Goal: Task Accomplishment & Management: Manage account settings

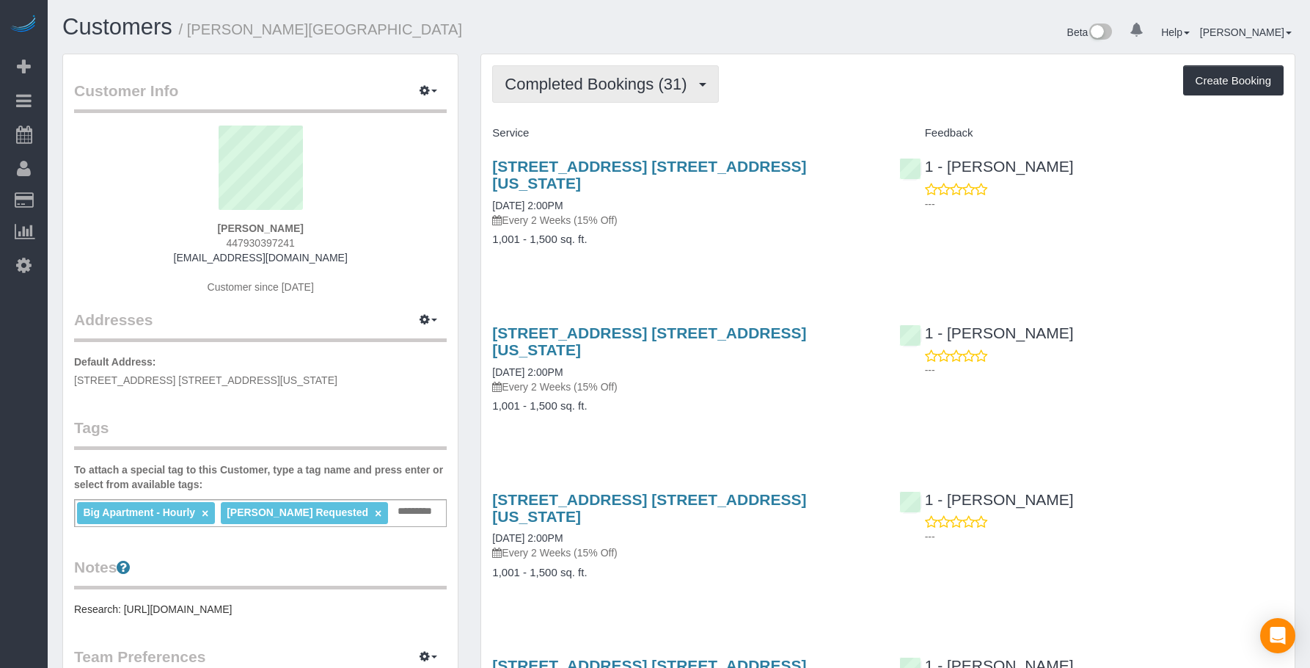
drag, startPoint x: 647, startPoint y: 91, endPoint x: 607, endPoint y: 156, distance: 76.1
click at [647, 91] on span "Completed Bookings (31)" at bounding box center [599, 84] width 189 height 18
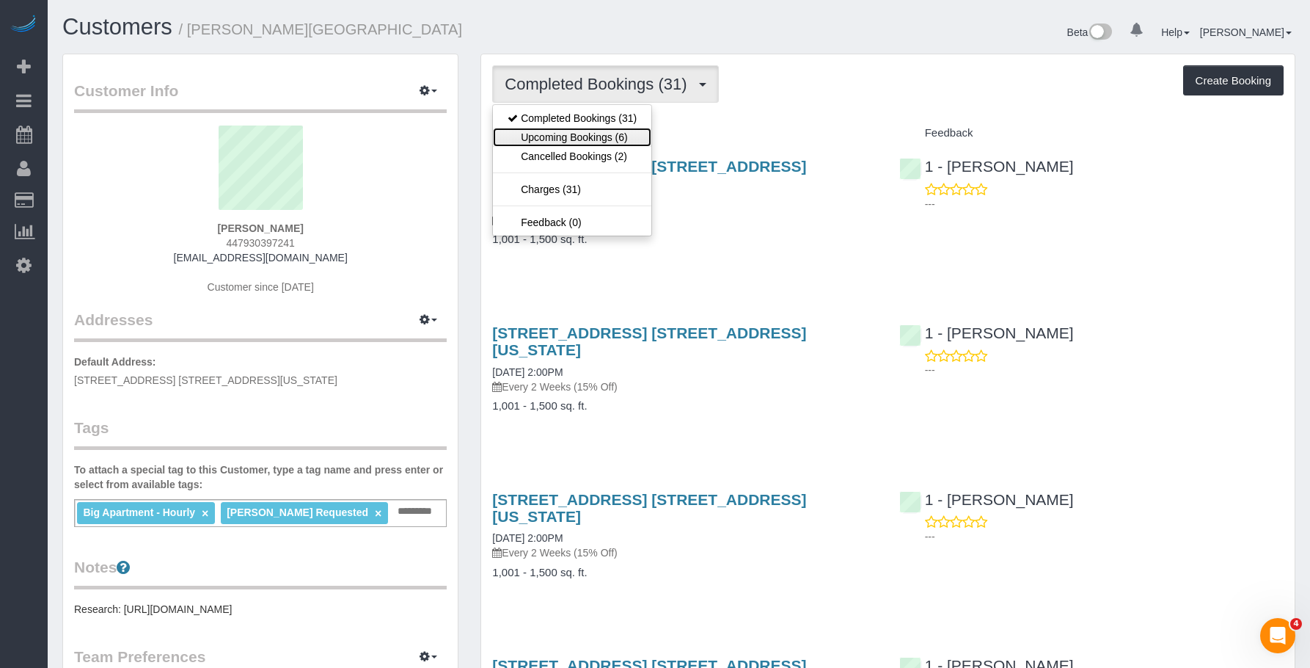
click at [613, 139] on link "Upcoming Bookings (6)" at bounding box center [572, 137] width 158 height 19
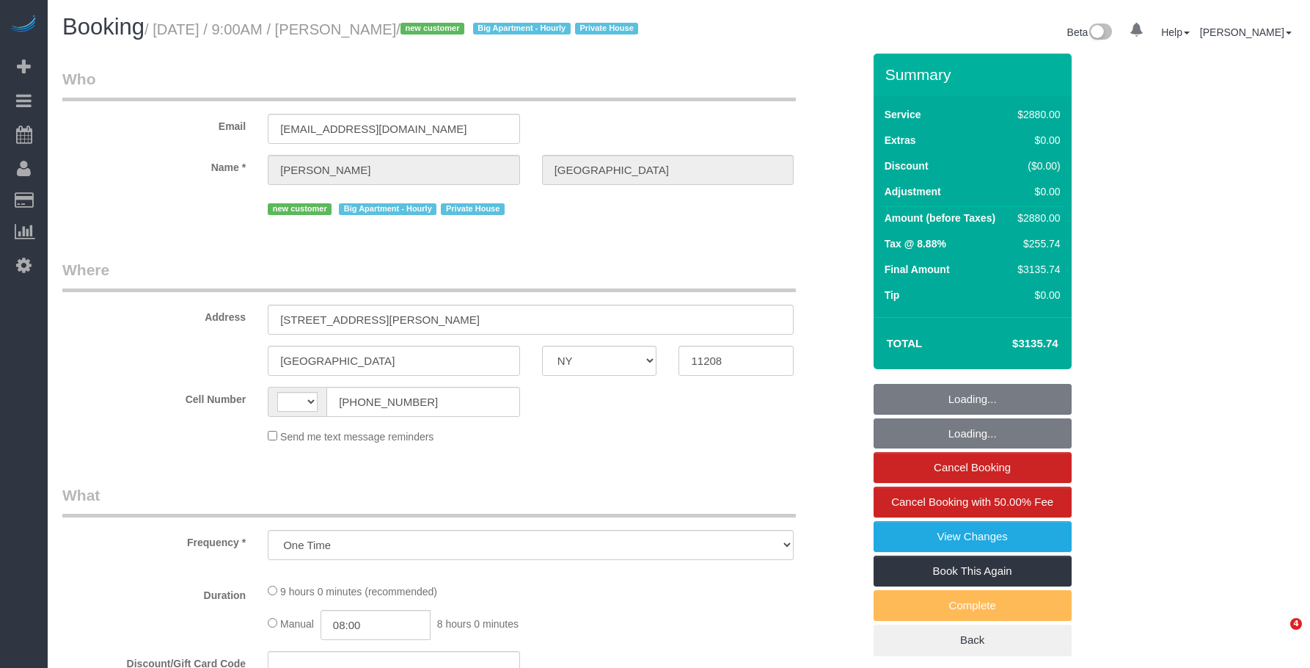
select select "NY"
select select "4"
select select "540"
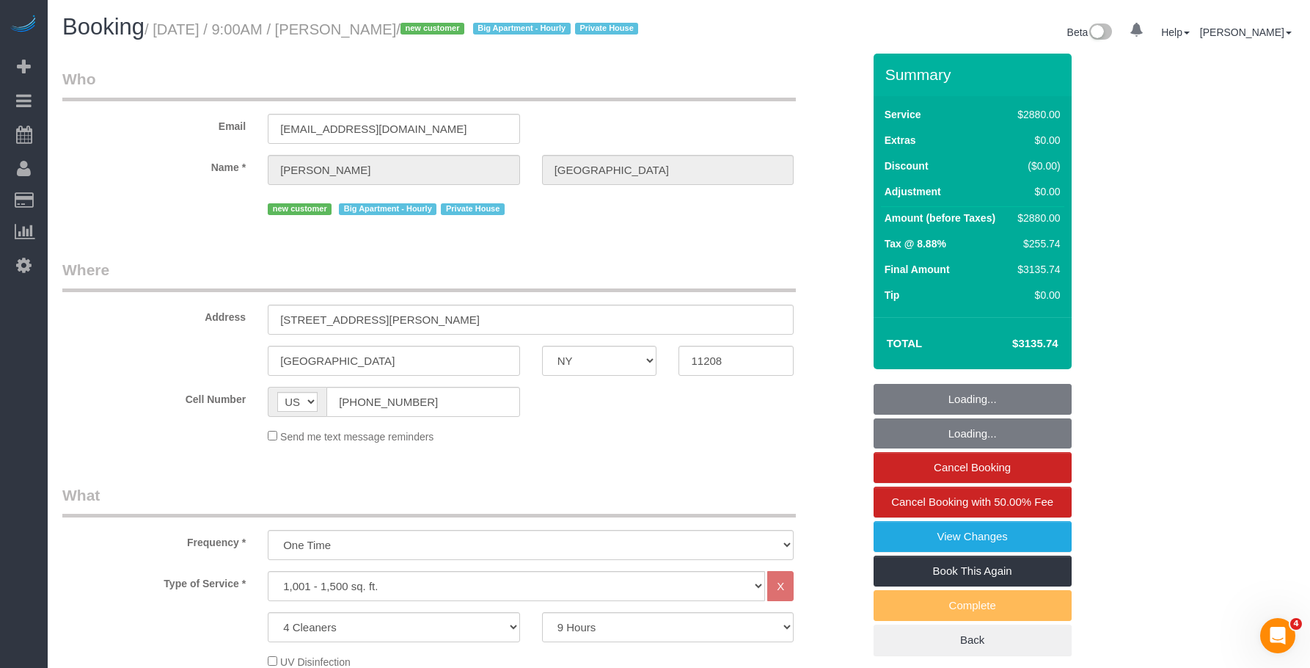
select select "string:US"
select select "number:89"
select select "number:90"
select select "number:15"
select select "number:7"
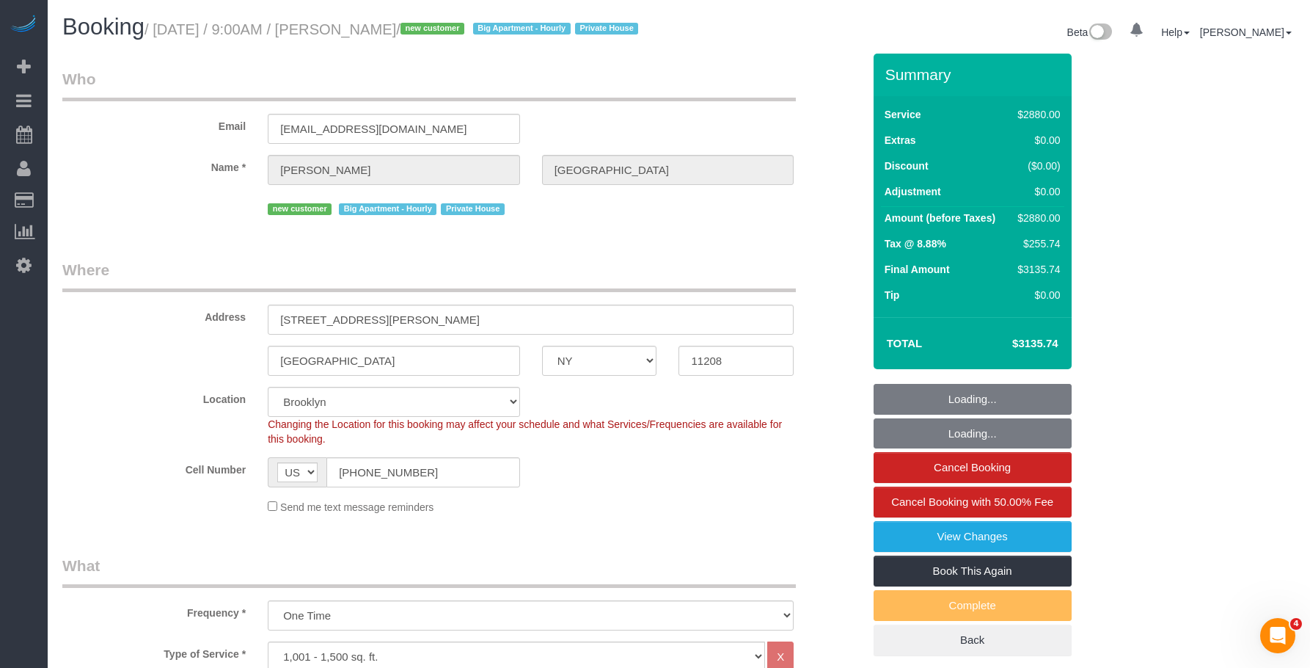
select select "string:stripe-pm_1RyK7y4VGloSiKo7LYFYcqpz"
select select
select select "object:1262"
select select "spot39"
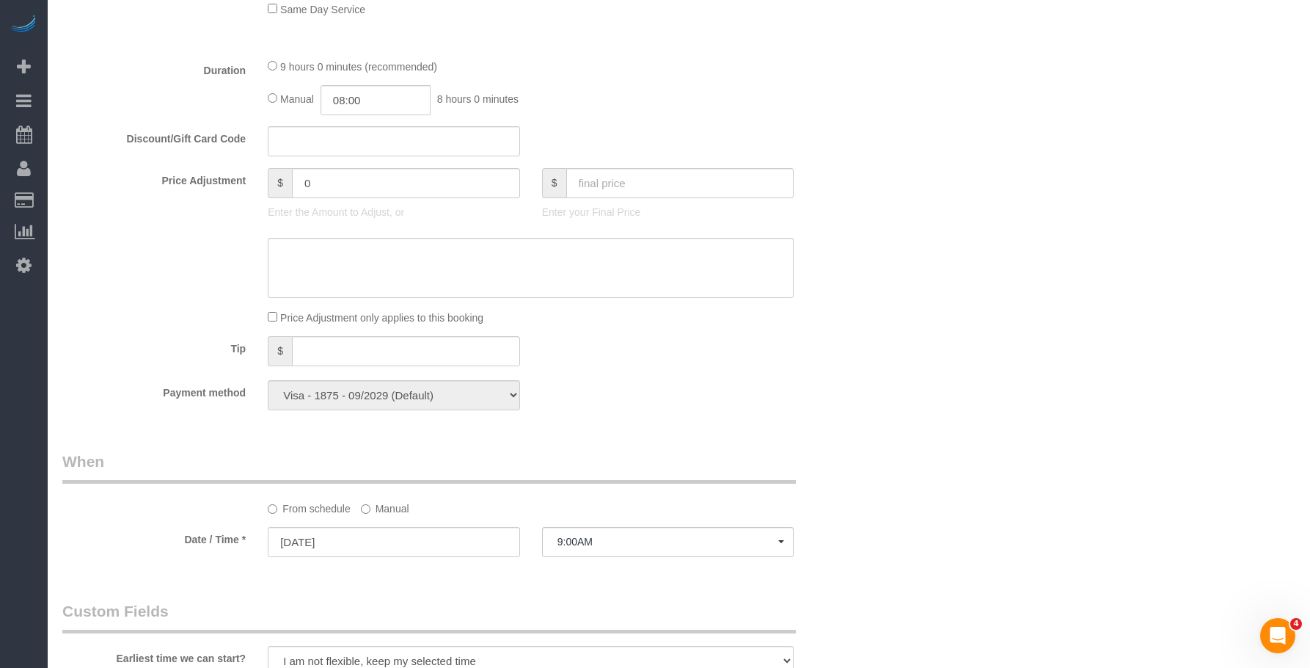
scroll to position [734, 0]
click at [940, 302] on div "Who Email solook9@gmail.com Name * Alex Burgos new customer Big Apartment - Hou…" at bounding box center [678, 412] width 1233 height 2184
select select "spot77"
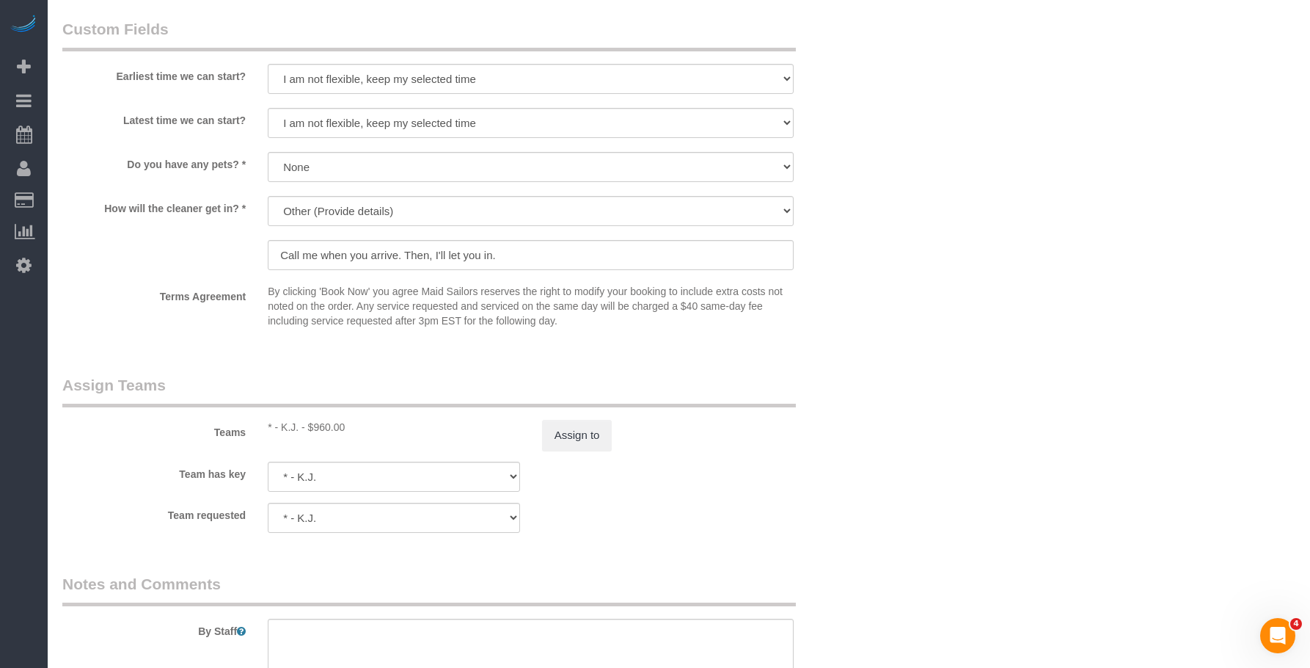
scroll to position [1541, 0]
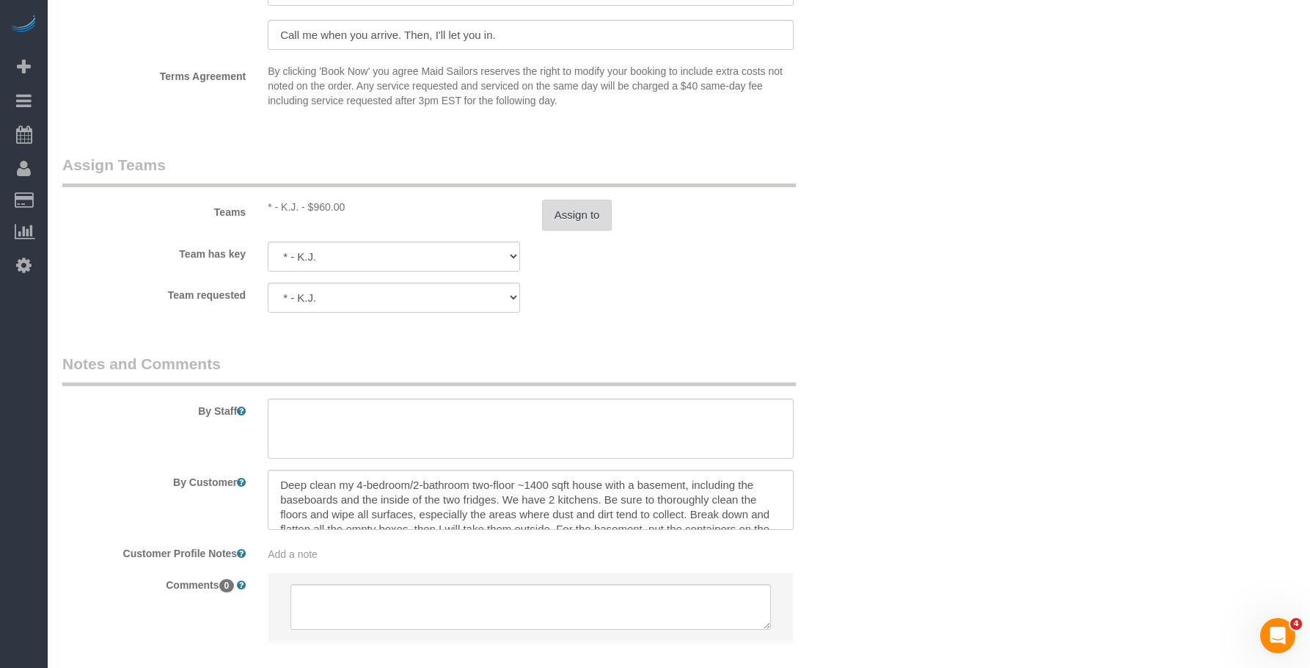
click at [578, 230] on button "Assign to" at bounding box center [577, 215] width 70 height 31
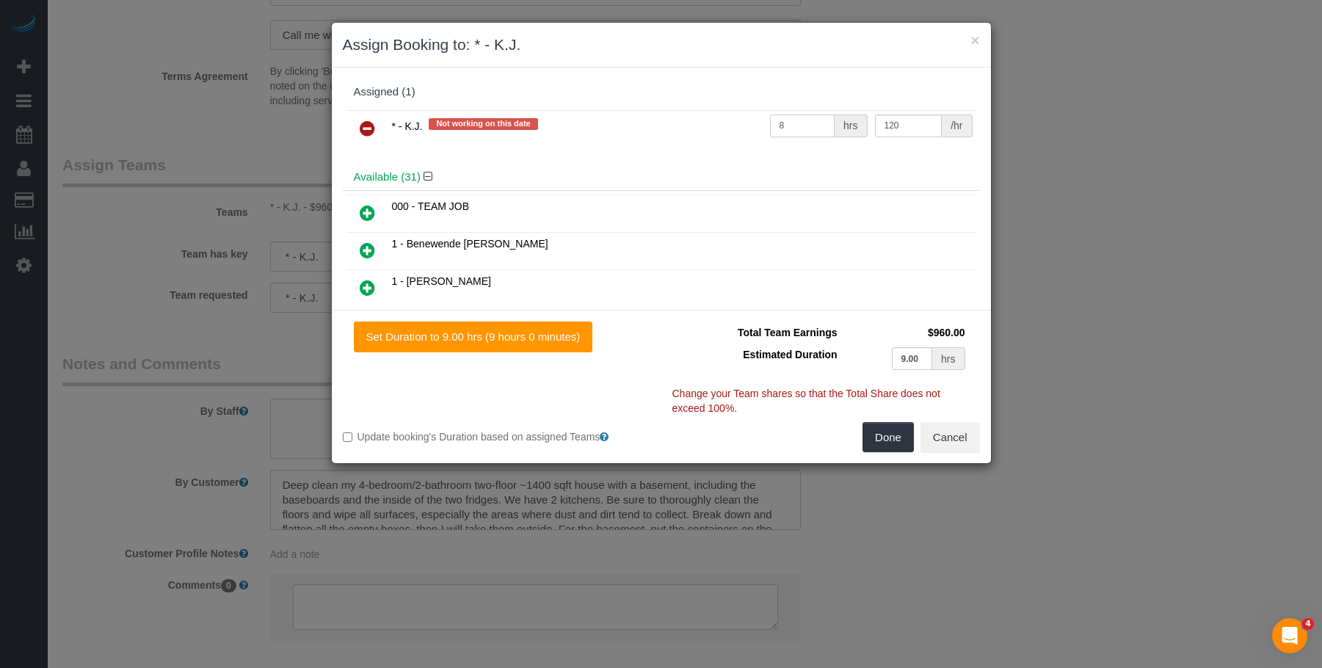
drag, startPoint x: 777, startPoint y: 124, endPoint x: 646, endPoint y: 121, distance: 131.4
click at [646, 121] on tr "* - K.J. Not working on this date 8 hrs 120 /hr" at bounding box center [661, 128] width 630 height 37
type input "9"
click at [893, 433] on button "Done" at bounding box center [887, 437] width 51 height 31
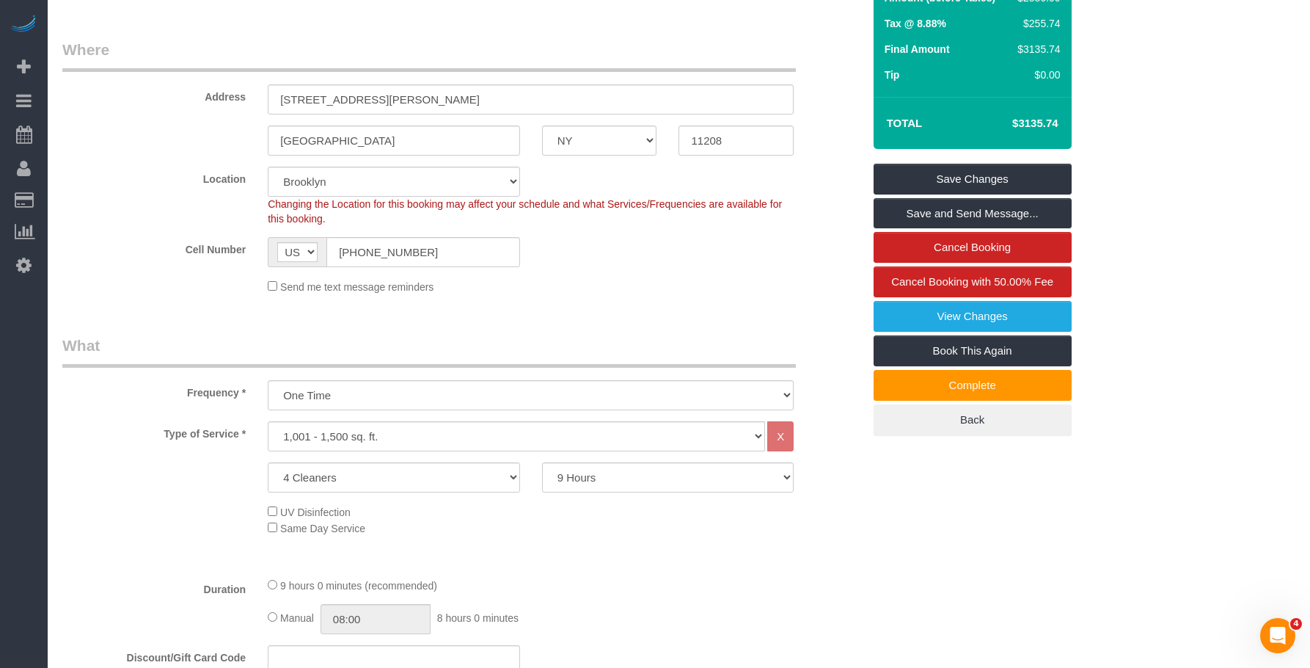
scroll to position [0, 0]
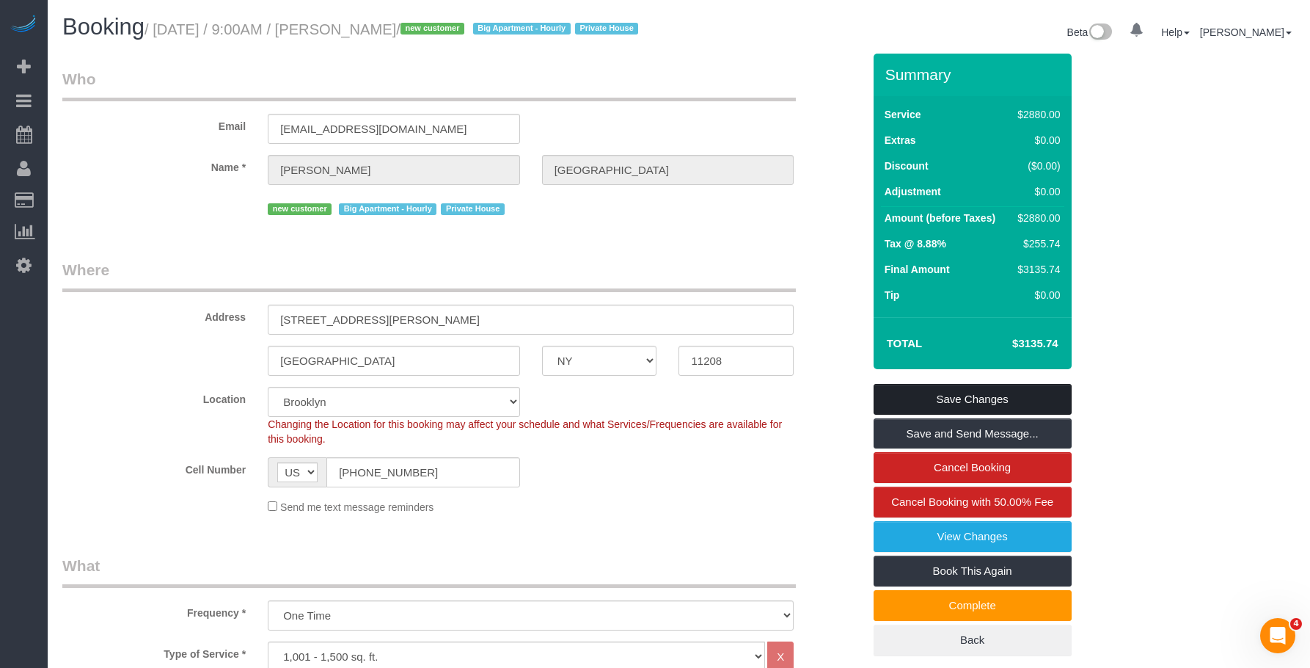
drag, startPoint x: 1023, startPoint y: 415, endPoint x: 973, endPoint y: 409, distance: 50.2
click at [1023, 415] on link "Save Changes" at bounding box center [973, 399] width 198 height 31
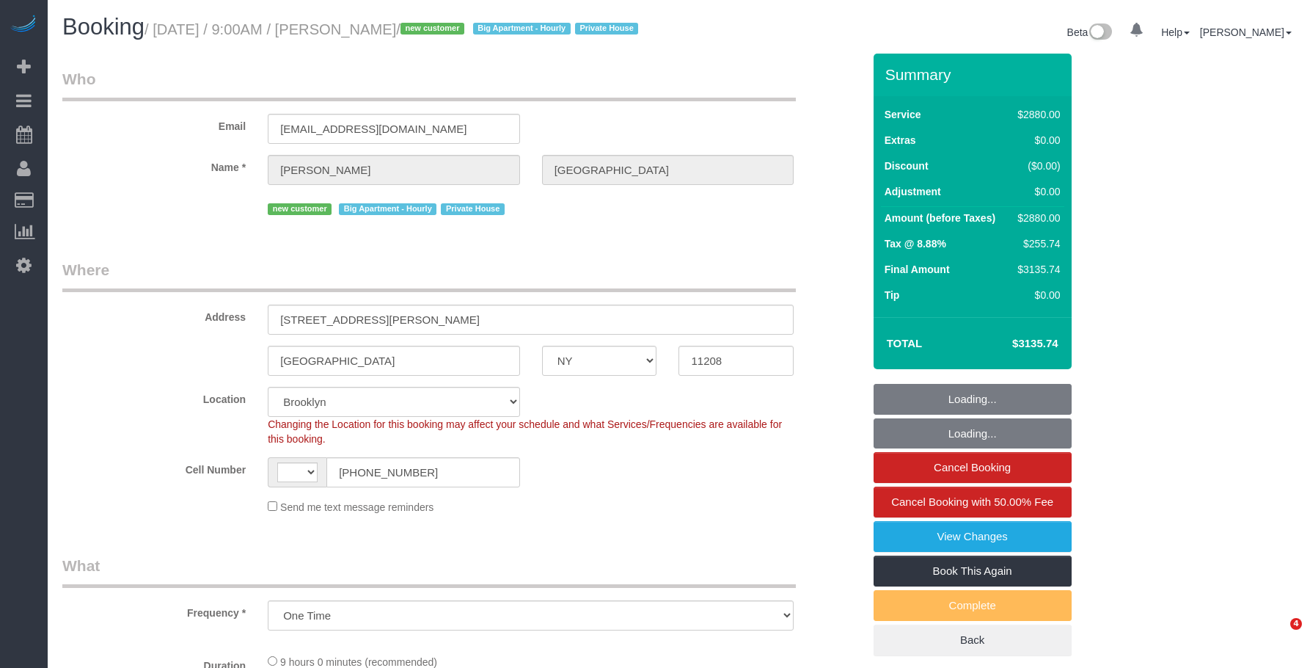
select select "NY"
drag, startPoint x: 0, startPoint y: 0, endPoint x: 718, endPoint y: 156, distance: 734.4
click at [657, 40] on h1 "Booking / August 21, 2025 / 9:00AM / Alex Burgos / new customer Big Apartment -…" at bounding box center [365, 27] width 606 height 25
select select "string:stripe-pm_1RyK7y4VGloSiKo7LYFYcqpz"
select select "4"
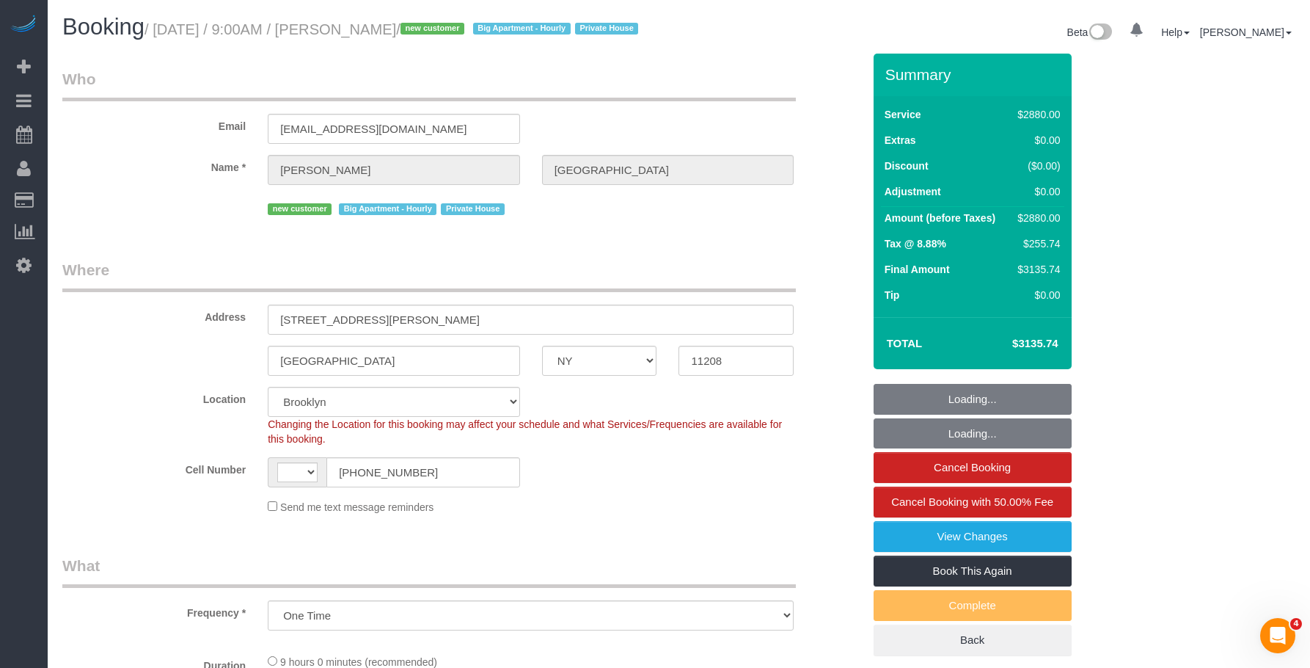
select select "540"
select select "string:US"
select select "object:472"
select select "spot1"
select select "number:89"
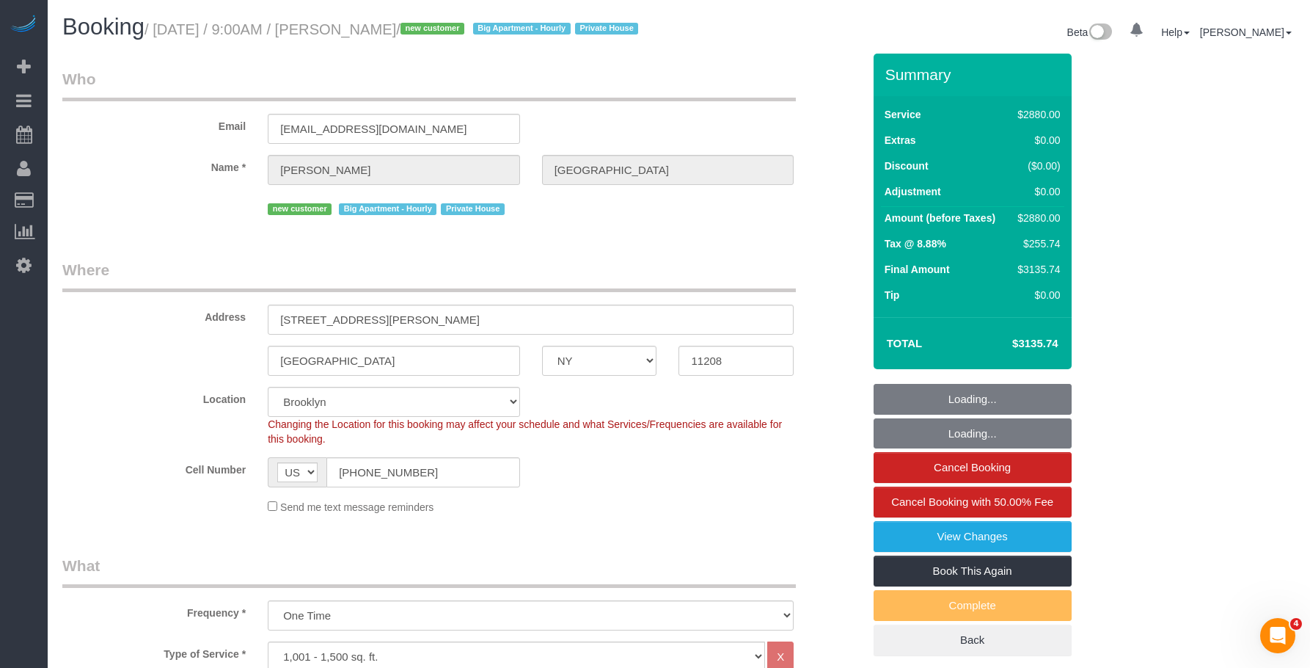
select select "number:90"
select select "number:15"
select select "number:7"
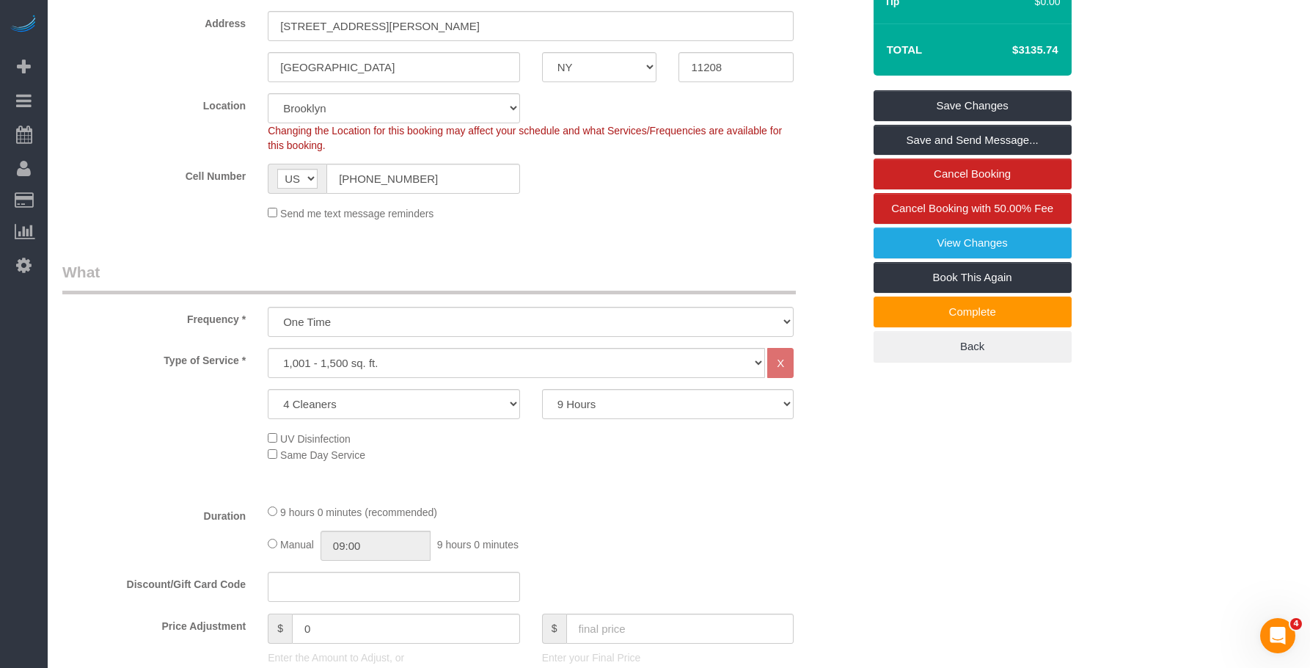
scroll to position [587, 0]
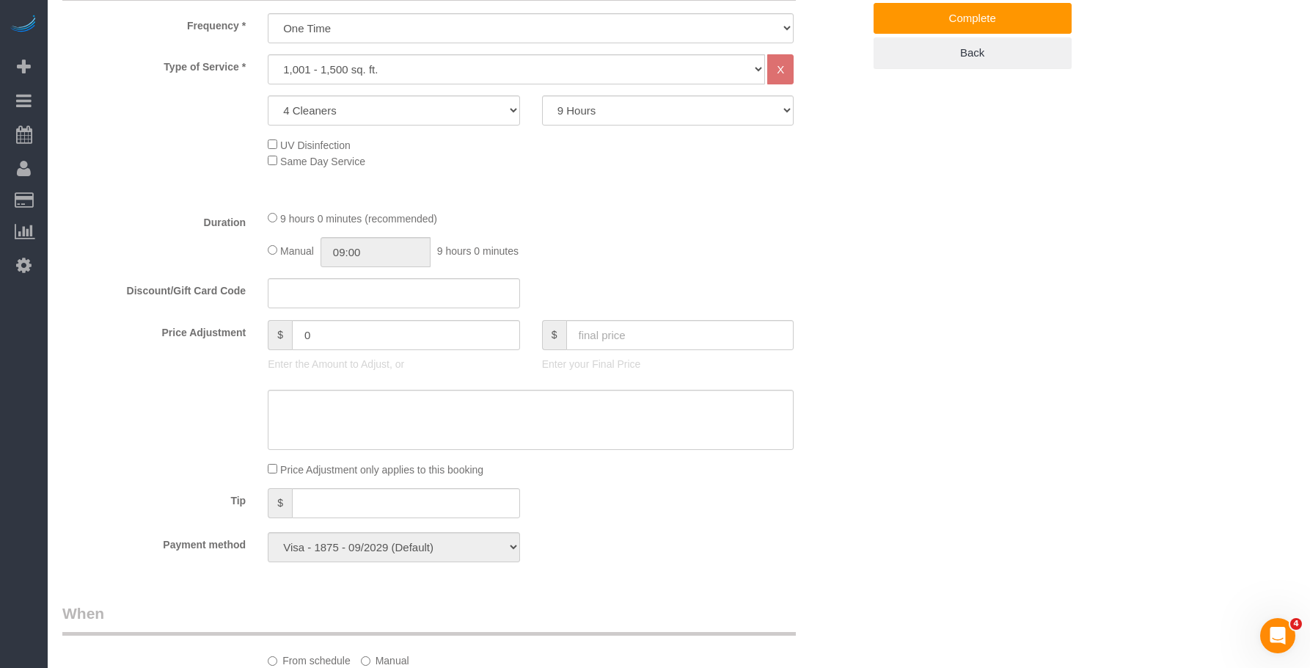
click at [703, 226] on div "9 hours 0 minutes (recommended)" at bounding box center [531, 218] width 526 height 16
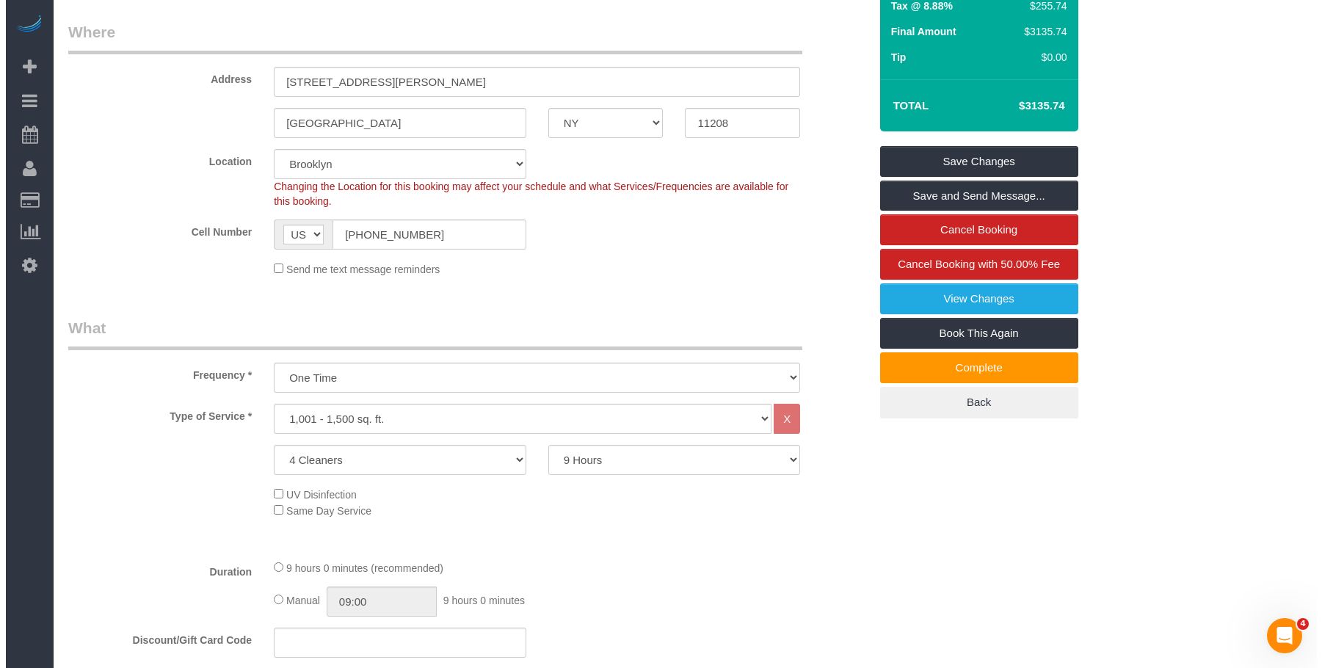
scroll to position [147, 0]
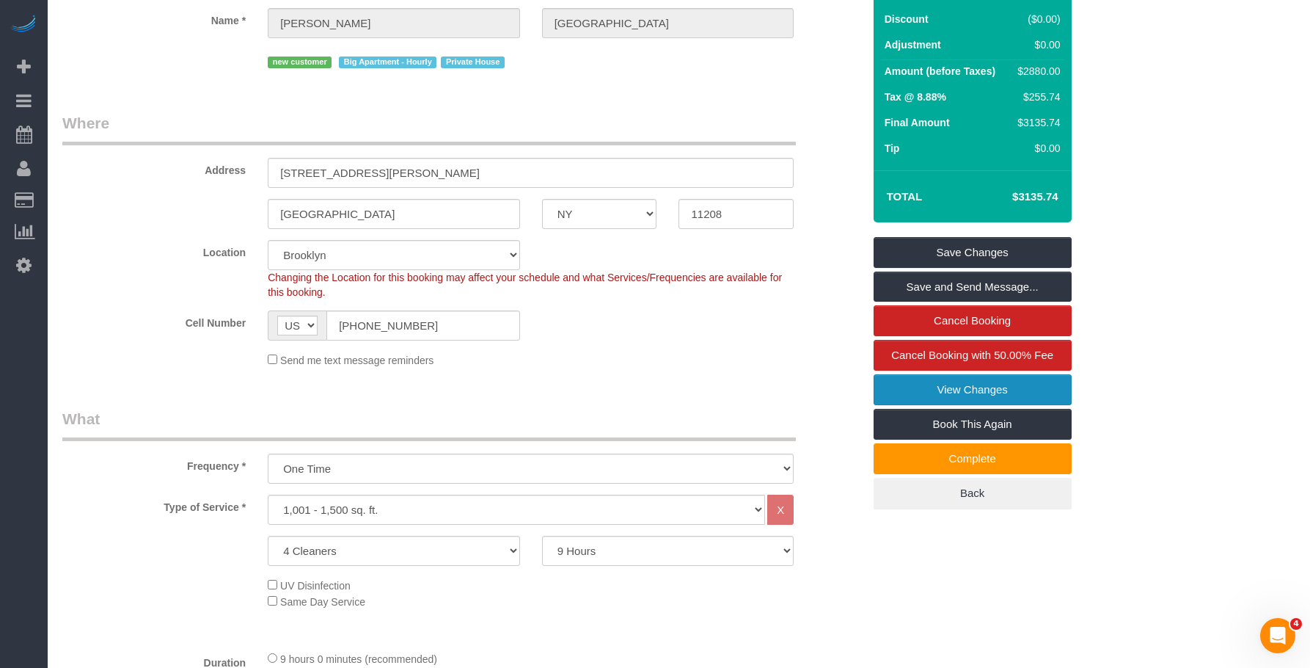
click at [1043, 405] on link "View Changes" at bounding box center [973, 389] width 198 height 31
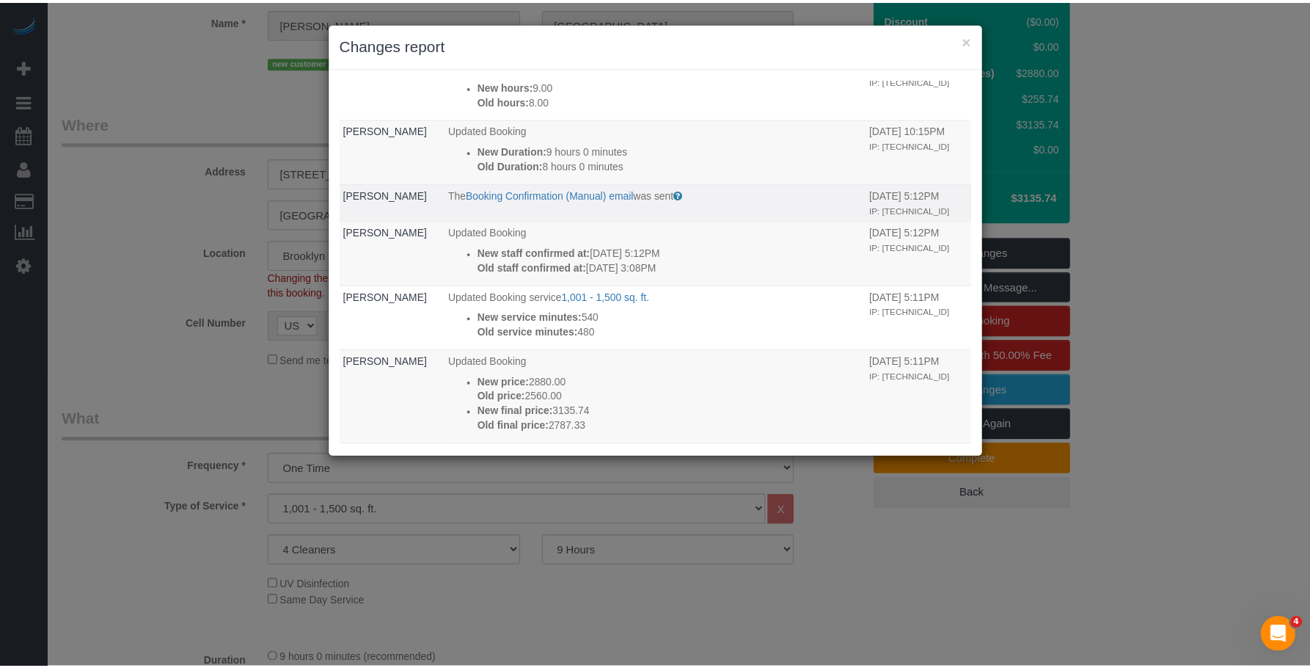
scroll to position [73, 0]
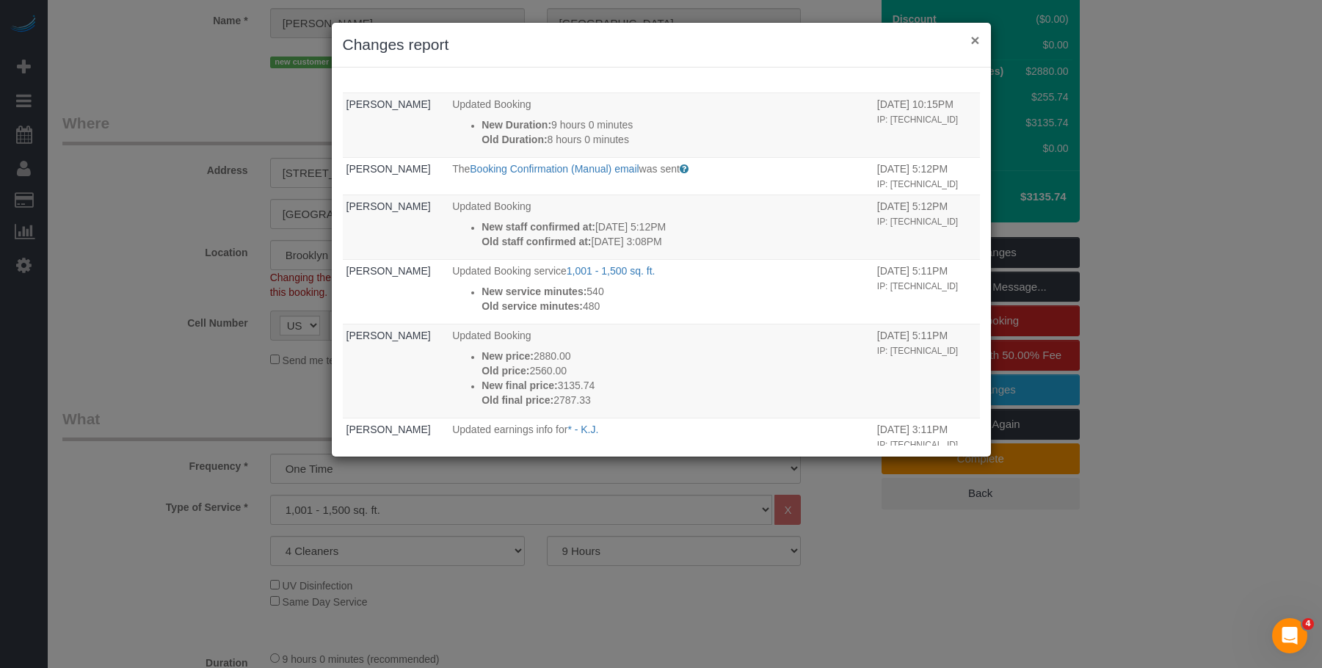
click at [975, 40] on button "×" at bounding box center [974, 39] width 9 height 15
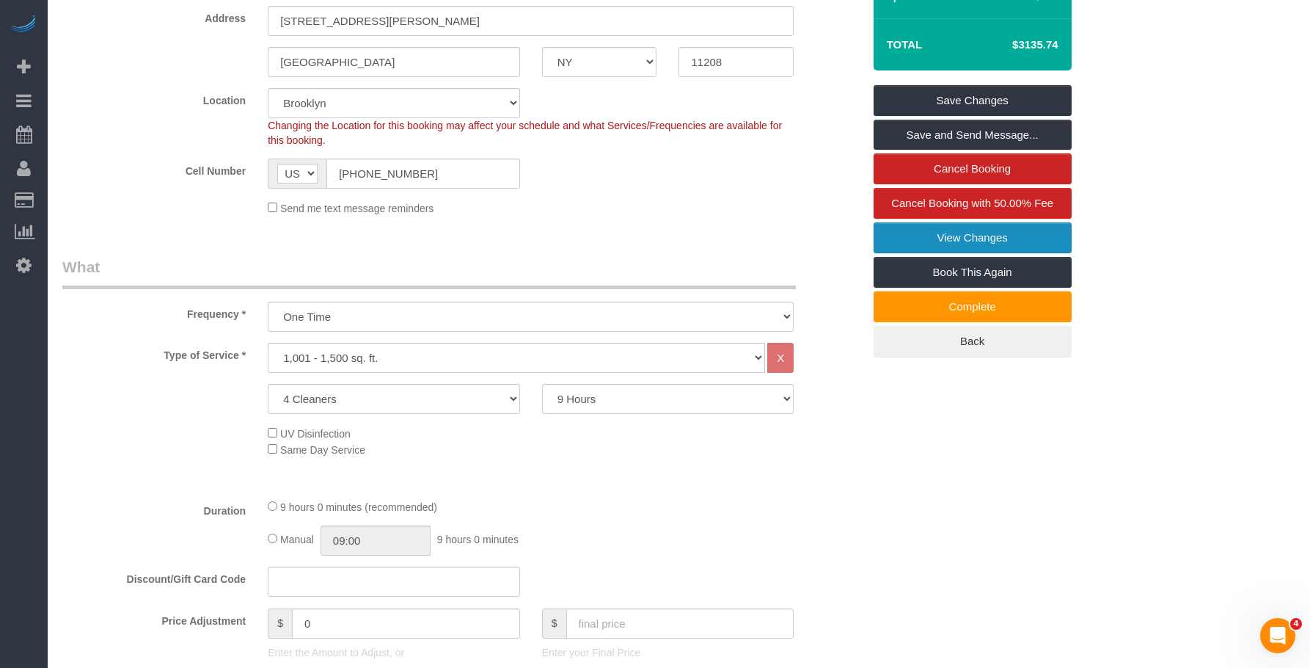
scroll to position [294, 0]
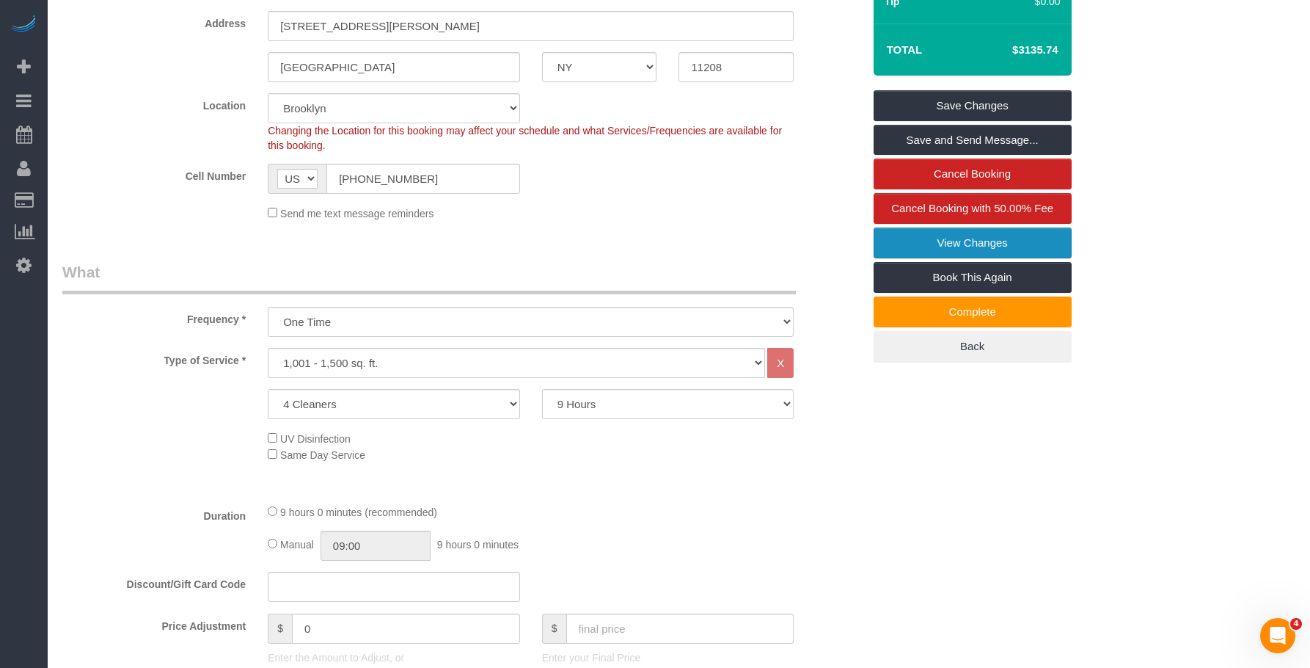
click at [905, 256] on link "View Changes" at bounding box center [973, 242] width 198 height 31
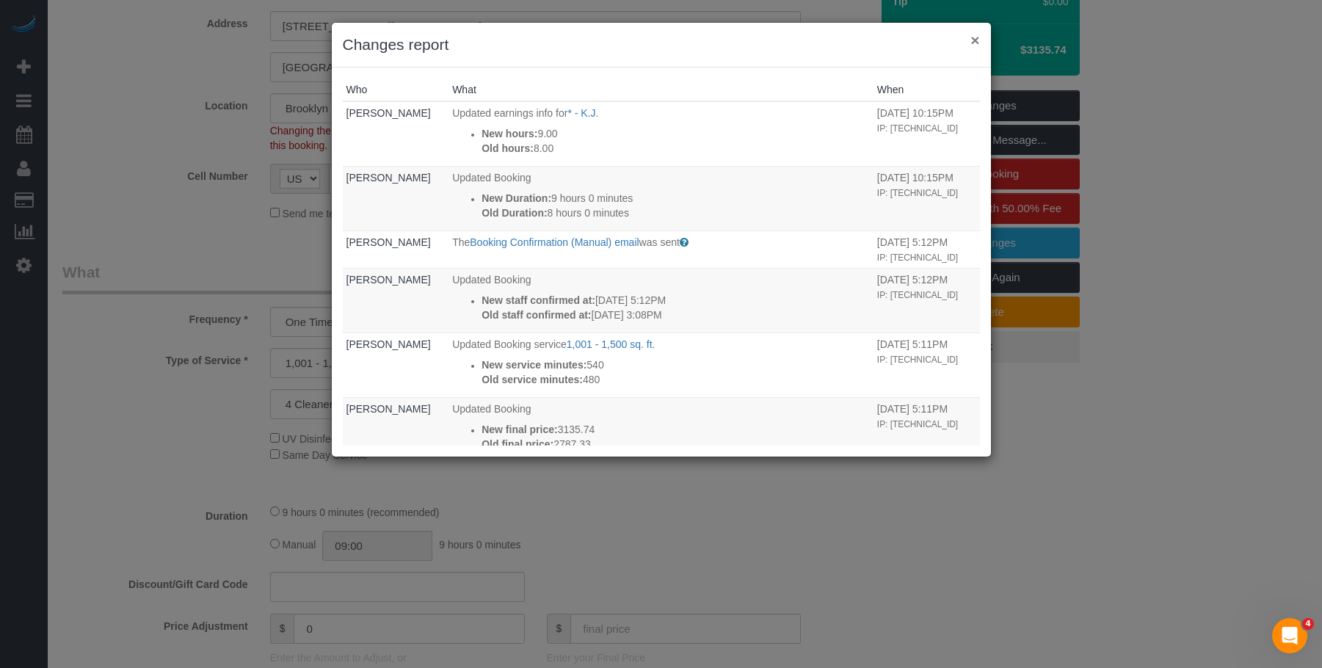
click at [970, 34] on button "×" at bounding box center [974, 39] width 9 height 15
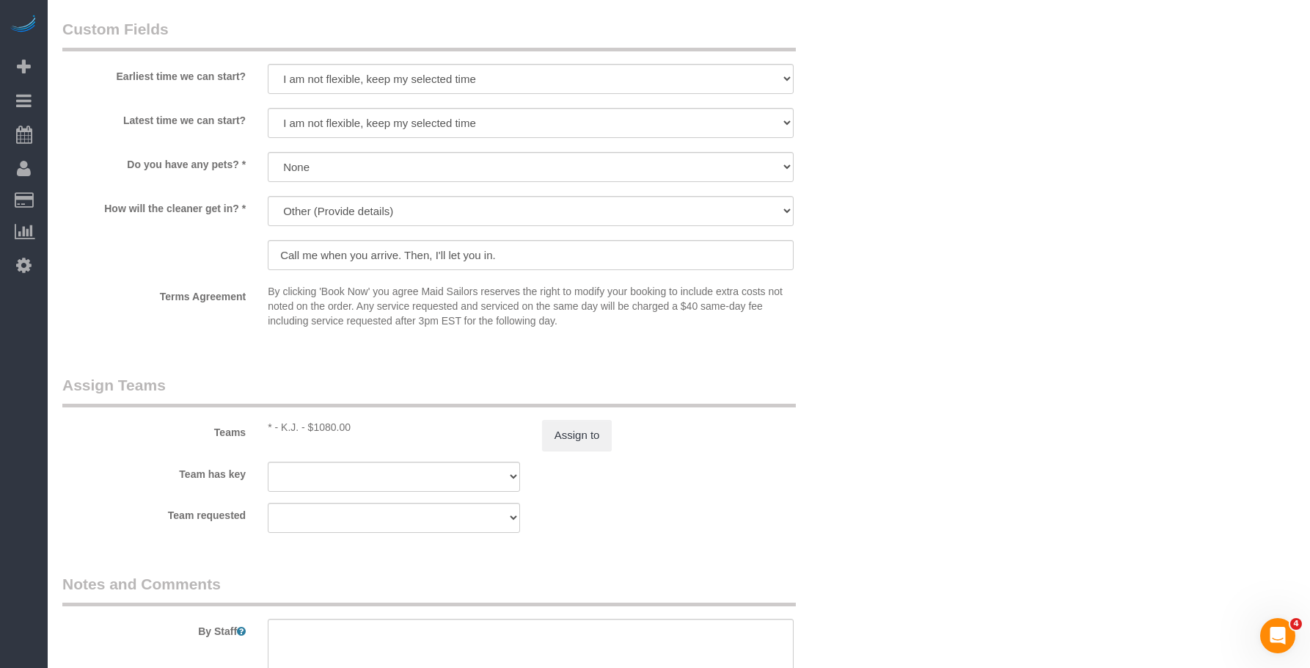
scroll to position [1614, 0]
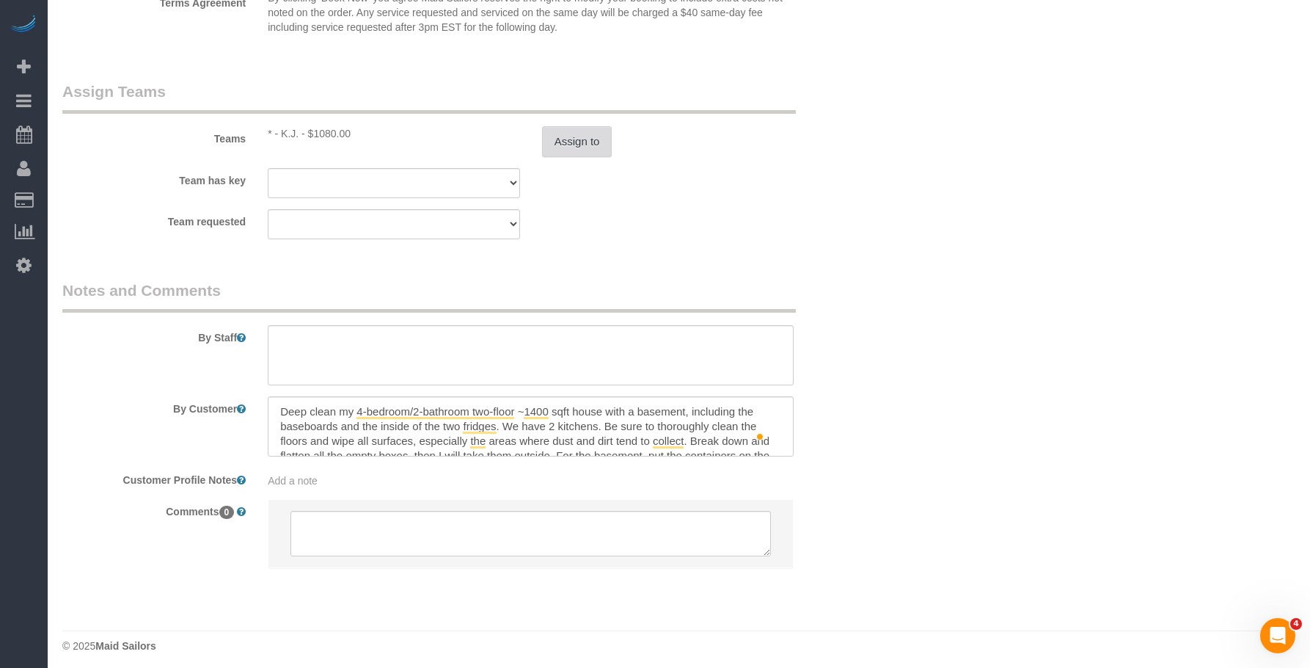
click at [577, 157] on button "Assign to" at bounding box center [577, 141] width 70 height 31
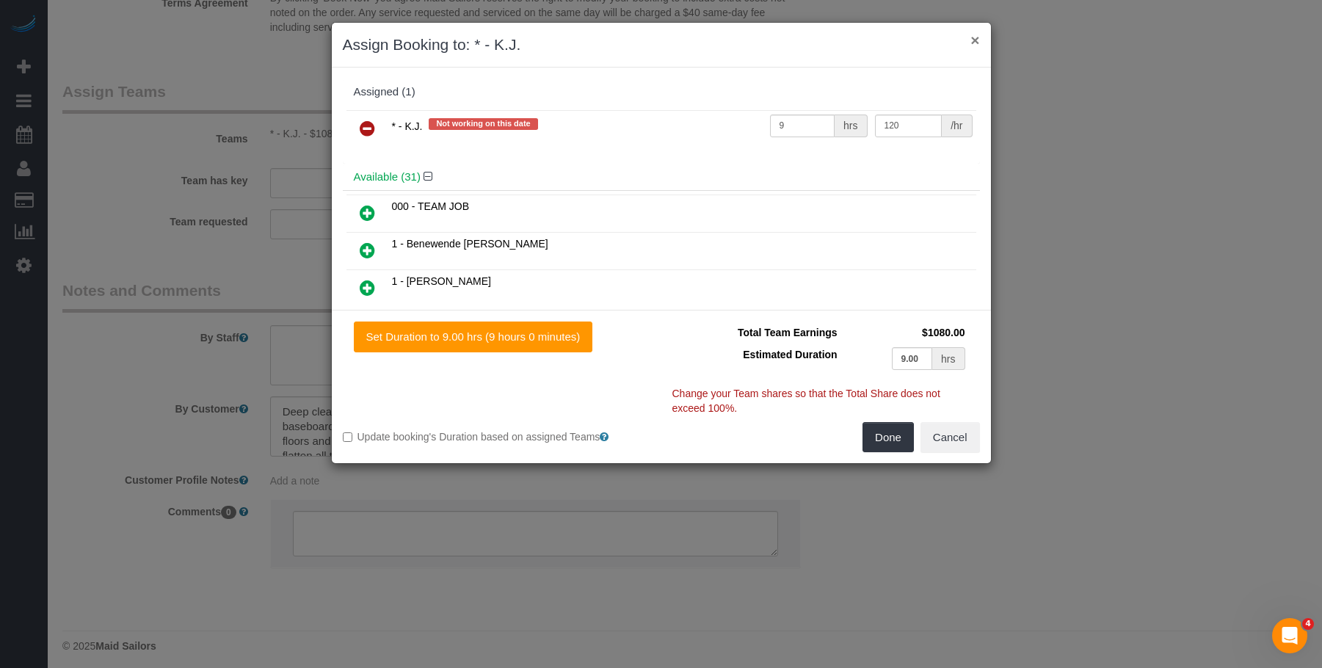
click at [979, 35] on button "×" at bounding box center [974, 39] width 9 height 15
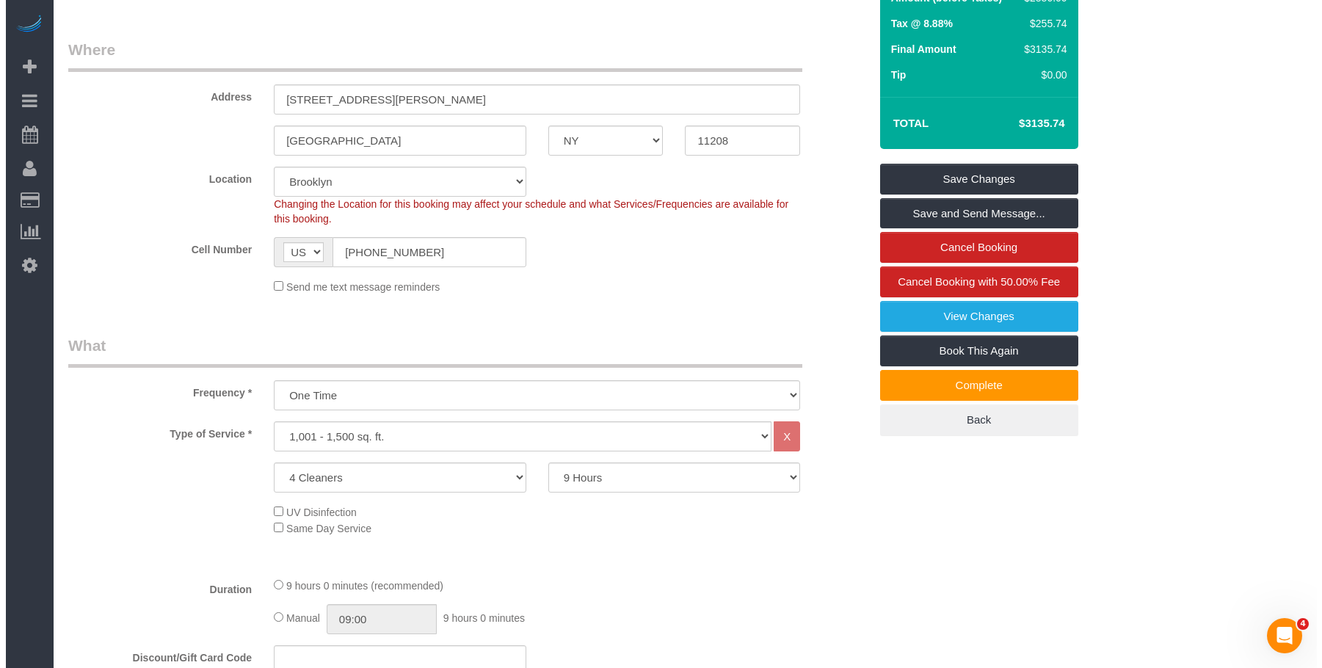
scroll to position [0, 0]
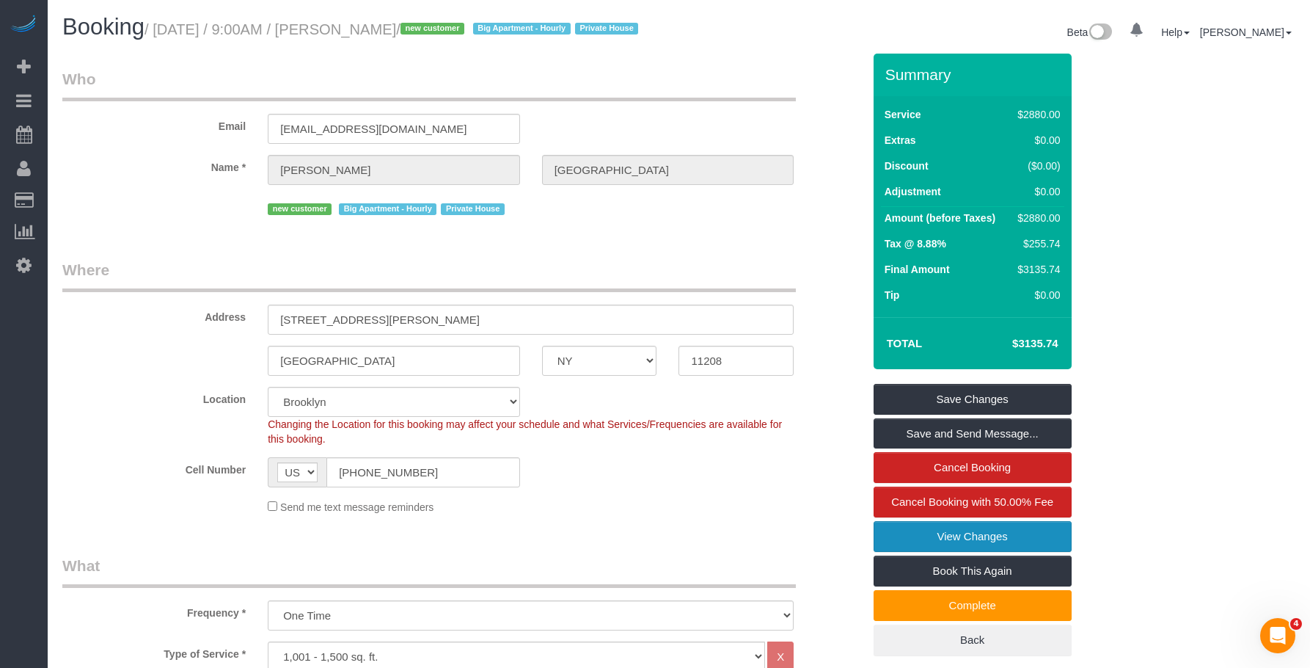
click at [971, 552] on link "View Changes" at bounding box center [973, 536] width 198 height 31
